Goal: Information Seeking & Learning: Check status

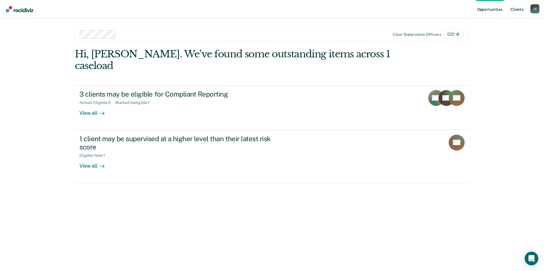
click at [520, 9] on link "Client s" at bounding box center [516, 9] width 15 height 18
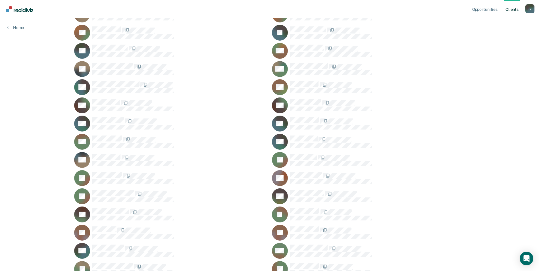
scroll to position [426, 0]
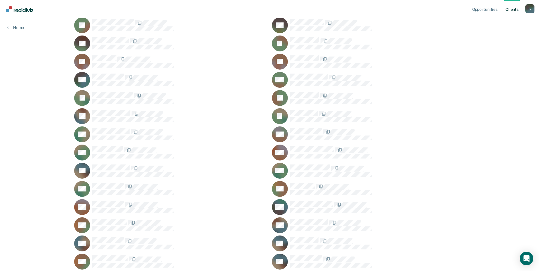
scroll to position [597, 0]
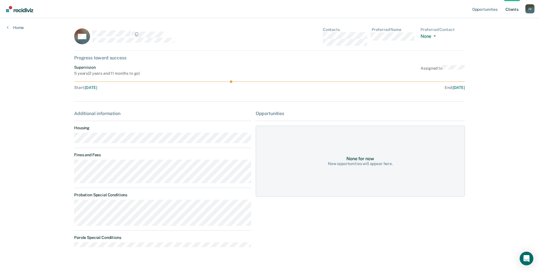
scroll to position [597, 0]
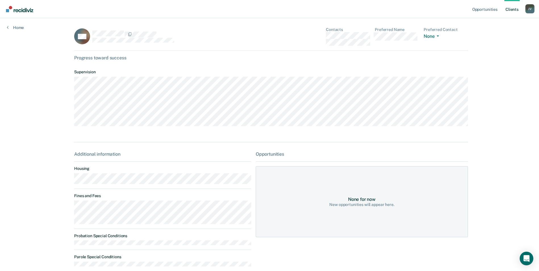
scroll to position [597, 0]
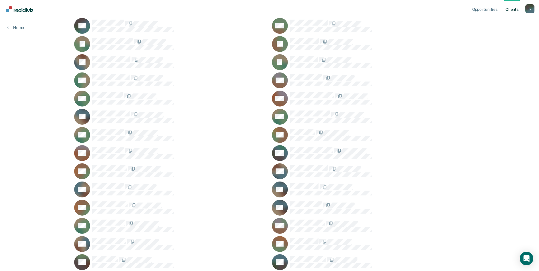
scroll to position [654, 0]
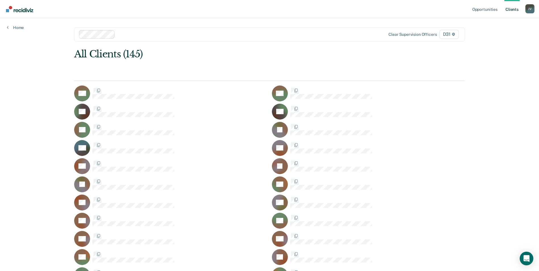
scroll to position [654, 0]
